Goal: Learn about a topic

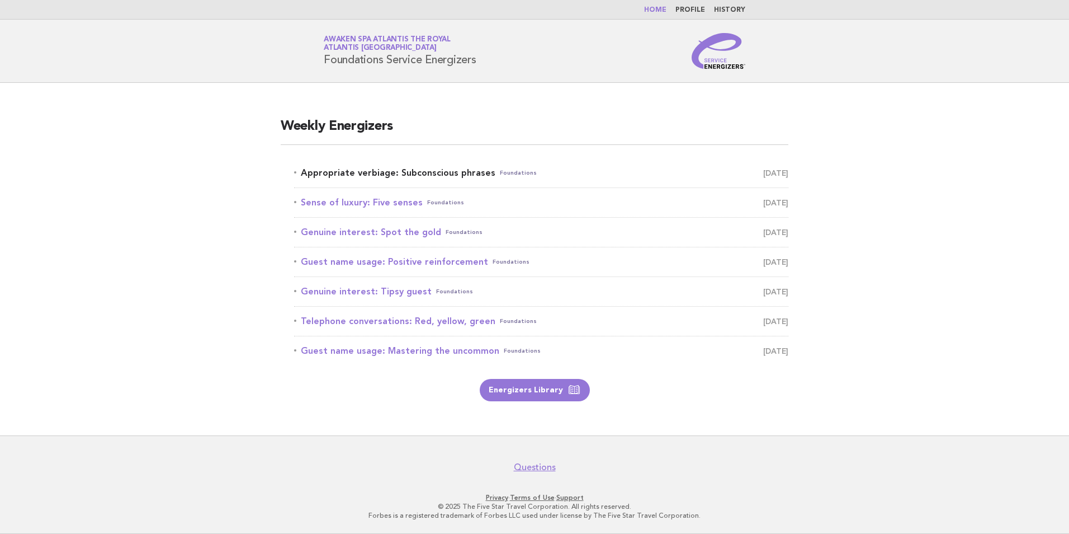
click at [469, 176] on link "Appropriate verbiage: Subconscious phrases Foundations September 10" at bounding box center [541, 173] width 494 height 16
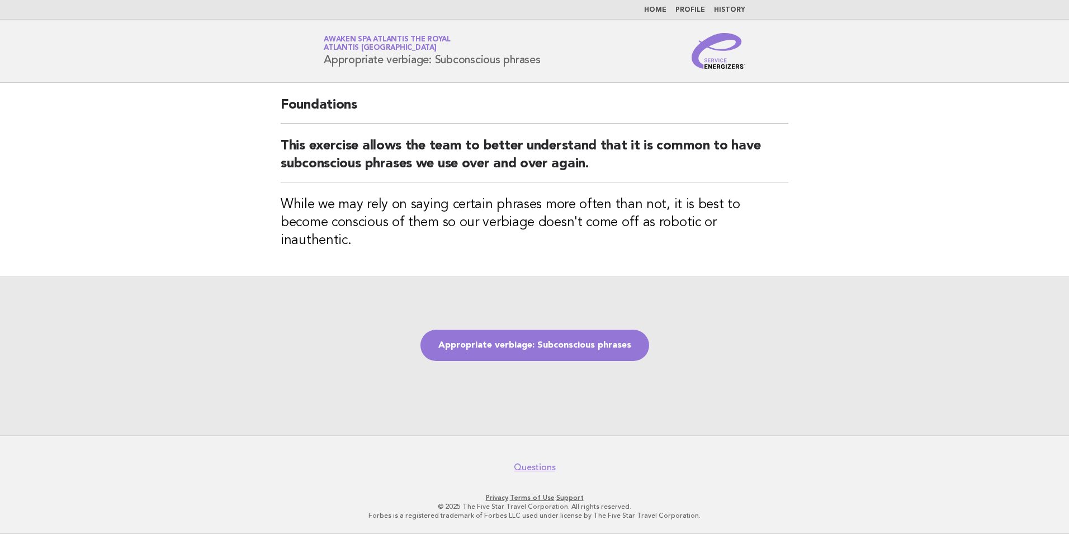
drag, startPoint x: 325, startPoint y: 62, endPoint x: 567, endPoint y: 69, distance: 241.7
click at [567, 69] on header "Service Energizers Awaken SPA Atlantis the Royal Atlantis Dubai Appropriate ver…" at bounding box center [534, 51] width 1069 height 63
copy h1 "Appropriate verbiage: Subconscious phrases"
drag, startPoint x: 648, startPoint y: 199, endPoint x: 606, endPoint y: 213, distance: 44.2
click at [606, 213] on h3 "While we may rely on saying certain phrases more often than not, it is best to …" at bounding box center [535, 223] width 508 height 54
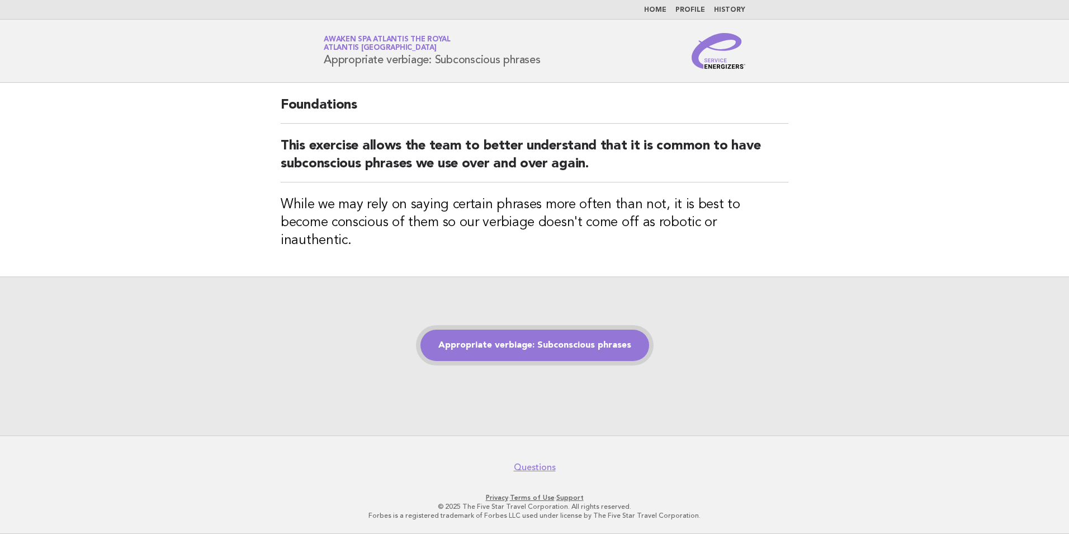
click at [599, 329] on link "Appropriate verbiage: Subconscious phrases" at bounding box center [535, 344] width 229 height 31
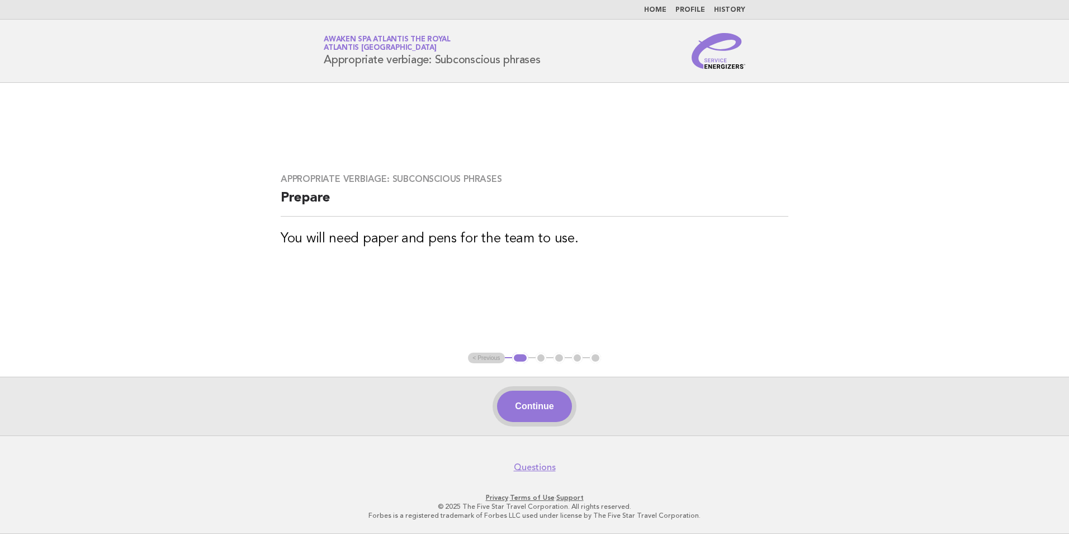
click at [558, 404] on button "Continue" at bounding box center [534, 405] width 74 height 31
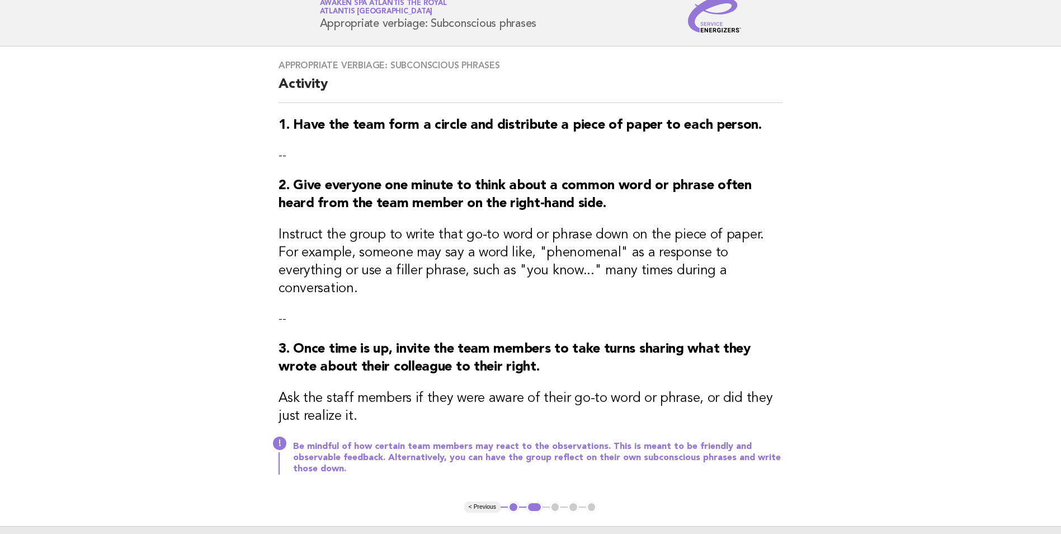
scroll to position [56, 0]
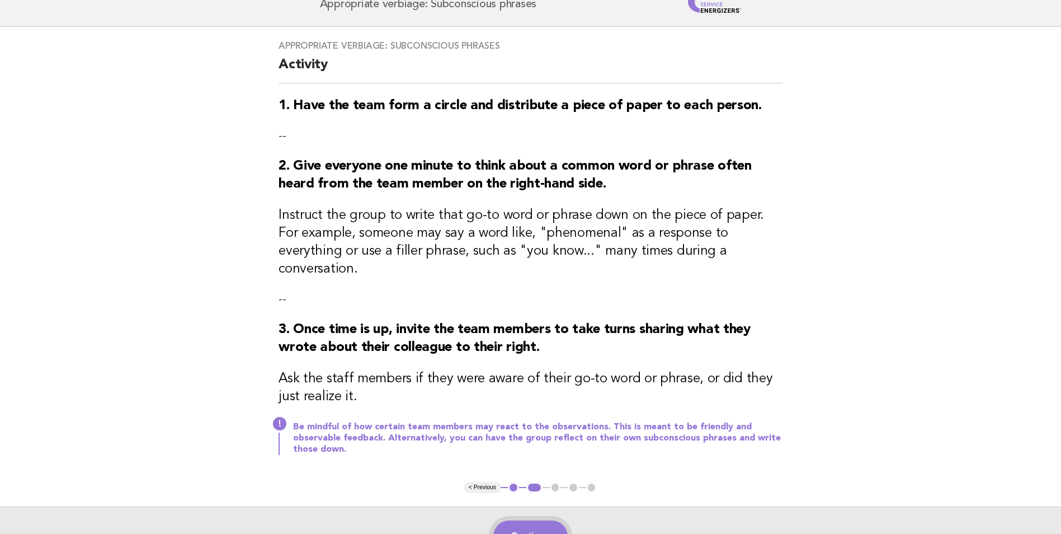
click at [534, 520] on button "Continue" at bounding box center [530, 535] width 74 height 31
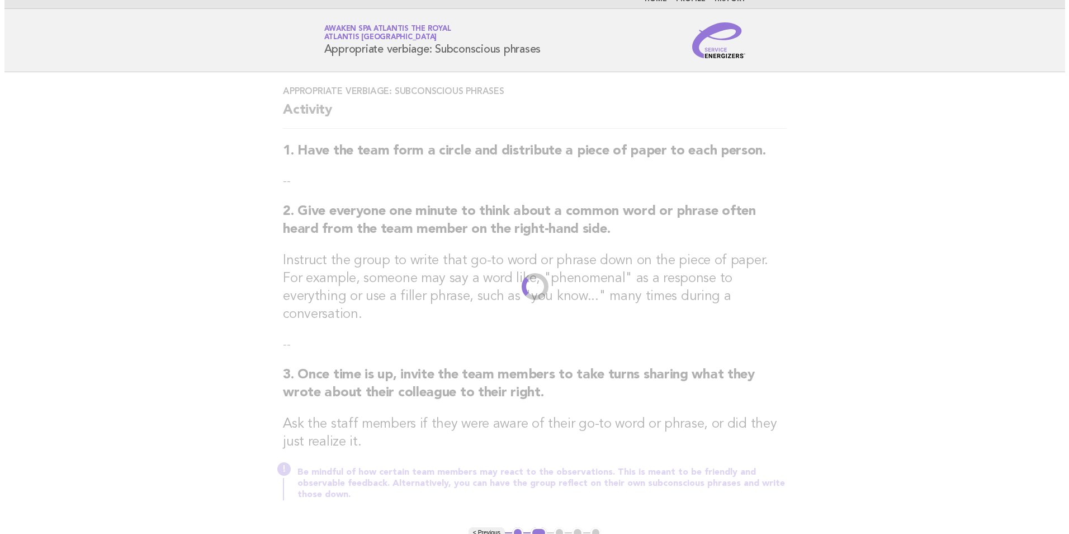
scroll to position [0, 0]
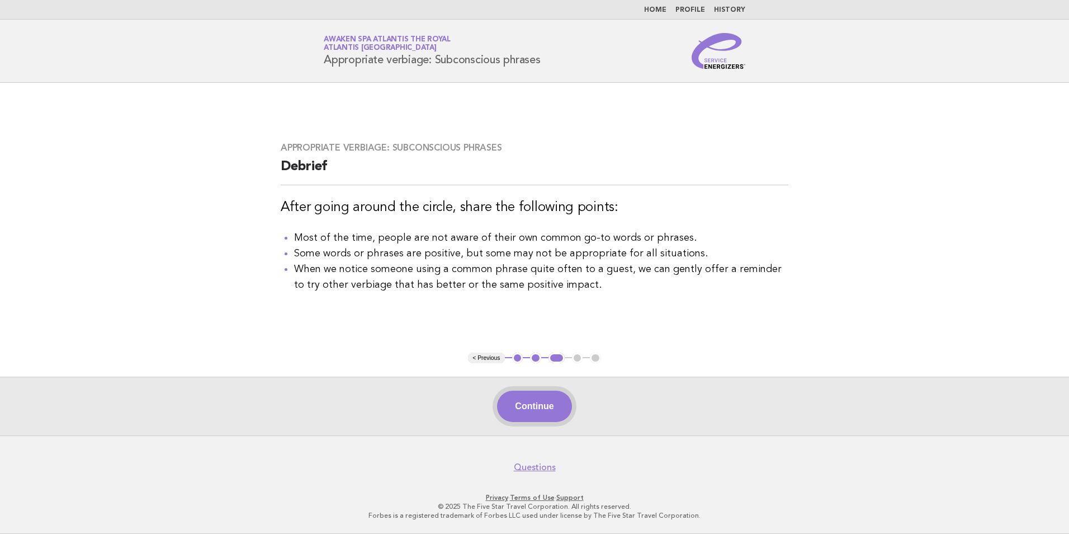
click at [554, 400] on button "Continue" at bounding box center [534, 405] width 74 height 31
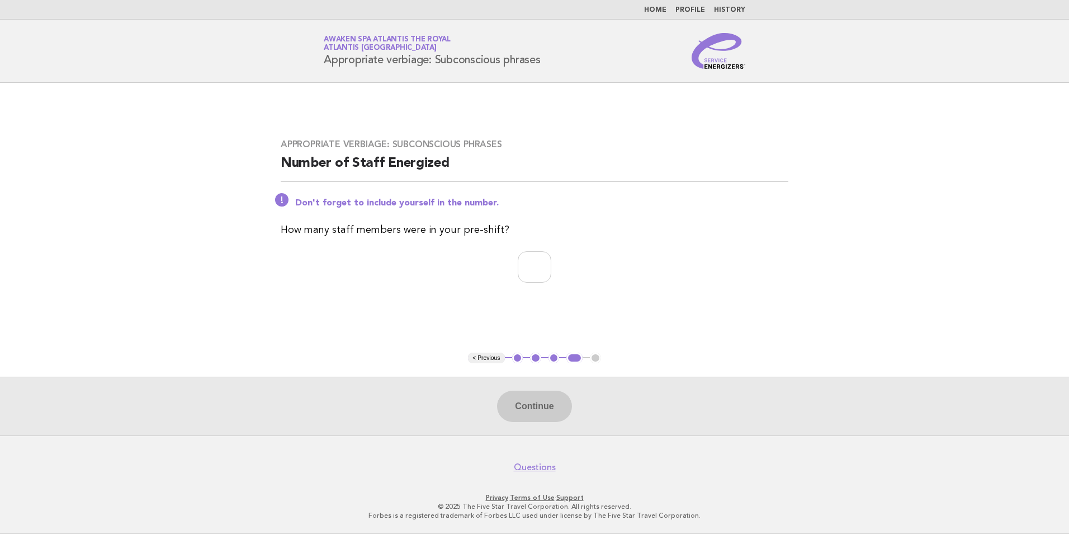
click at [559, 399] on div "Continue" at bounding box center [534, 405] width 1069 height 59
click at [538, 275] on input "number" at bounding box center [535, 266] width 34 height 31
click at [551, 274] on input "number" at bounding box center [535, 266] width 34 height 31
type input "*"
click at [552, 266] on input "*" at bounding box center [535, 266] width 34 height 31
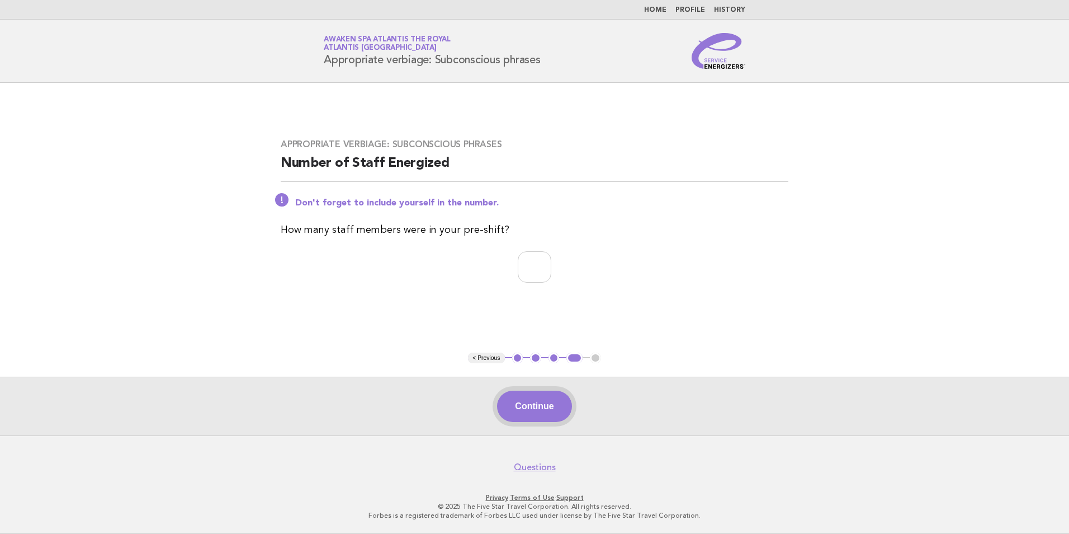
click at [551, 402] on button "Continue" at bounding box center [534, 405] width 74 height 31
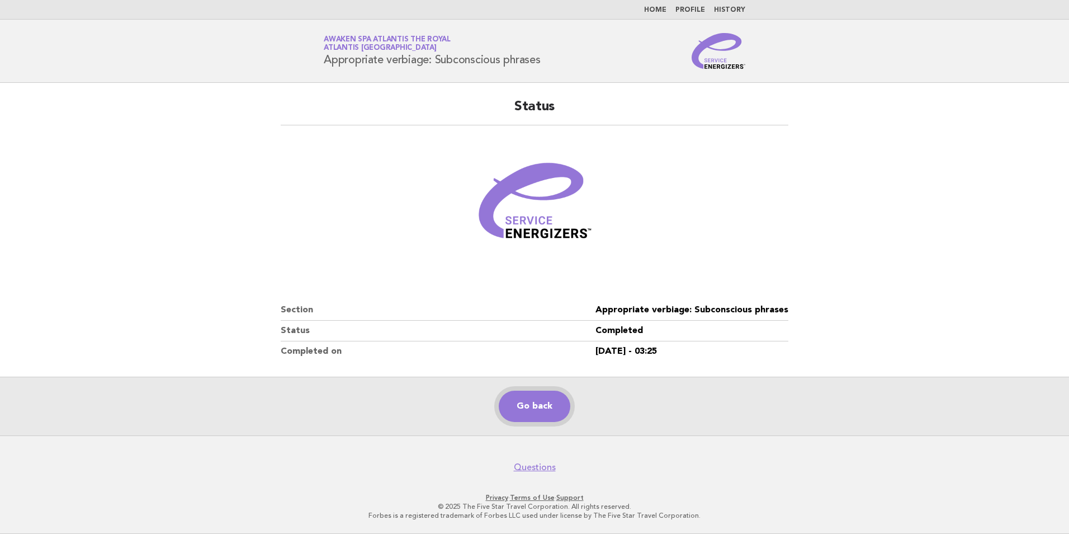
click at [541, 408] on link "Go back" at bounding box center [535, 405] width 72 height 31
